Goal: Check status

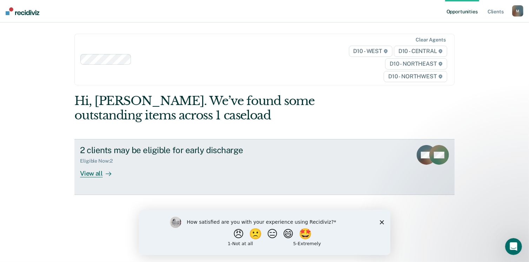
click at [96, 173] on div "View all" at bounding box center [99, 171] width 39 height 14
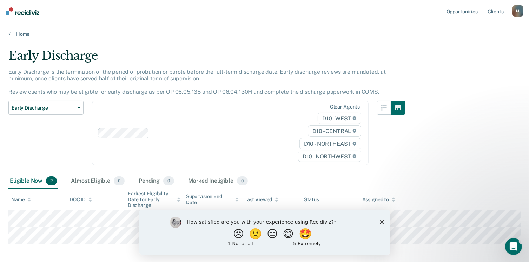
click at [382, 223] on icon "Close survey" at bounding box center [381, 222] width 4 height 4
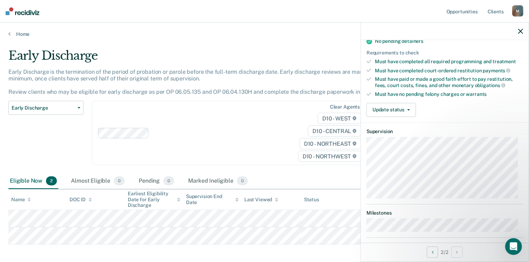
scroll to position [160, 0]
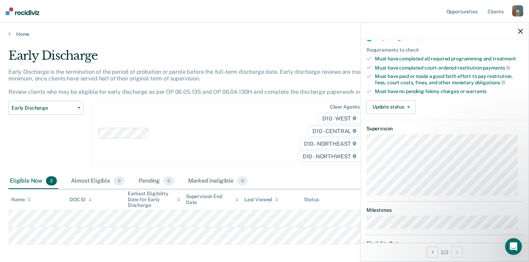
click at [387, 100] on button "Update status" at bounding box center [390, 107] width 49 height 14
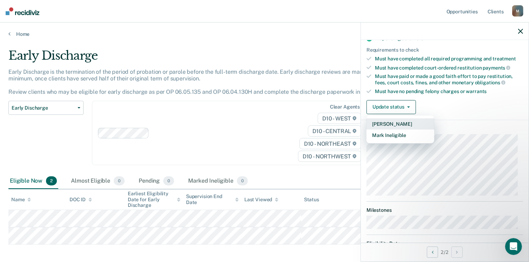
click at [403, 119] on button "[PERSON_NAME]" at bounding box center [400, 123] width 68 height 11
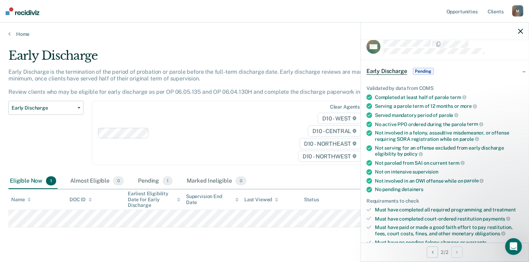
scroll to position [0, 0]
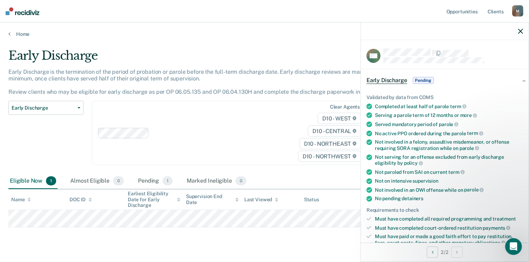
click at [522, 30] on icon "button" at bounding box center [520, 31] width 5 height 5
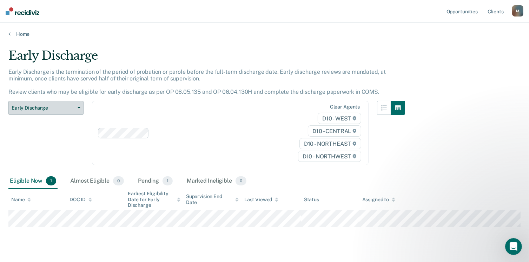
click at [81, 108] on button "Early Discharge" at bounding box center [45, 108] width 75 height 14
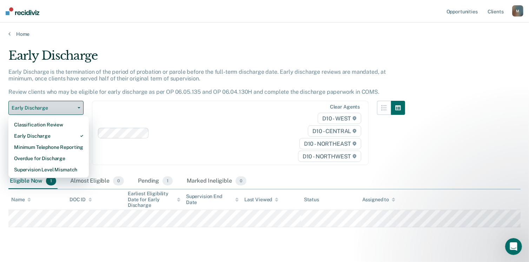
click at [82, 108] on button "Early Discharge" at bounding box center [45, 108] width 75 height 14
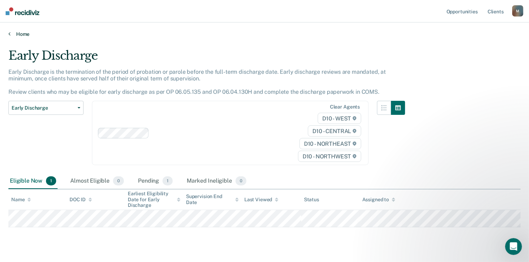
click at [8, 33] on icon at bounding box center [9, 34] width 2 height 6
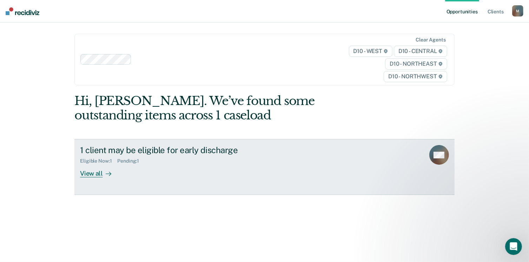
click at [351, 175] on link "1 client may be eligible for early discharge Eligible Now : 1 Pending : 1 View …" at bounding box center [264, 166] width 380 height 55
